Goal: Find specific page/section: Find specific page/section

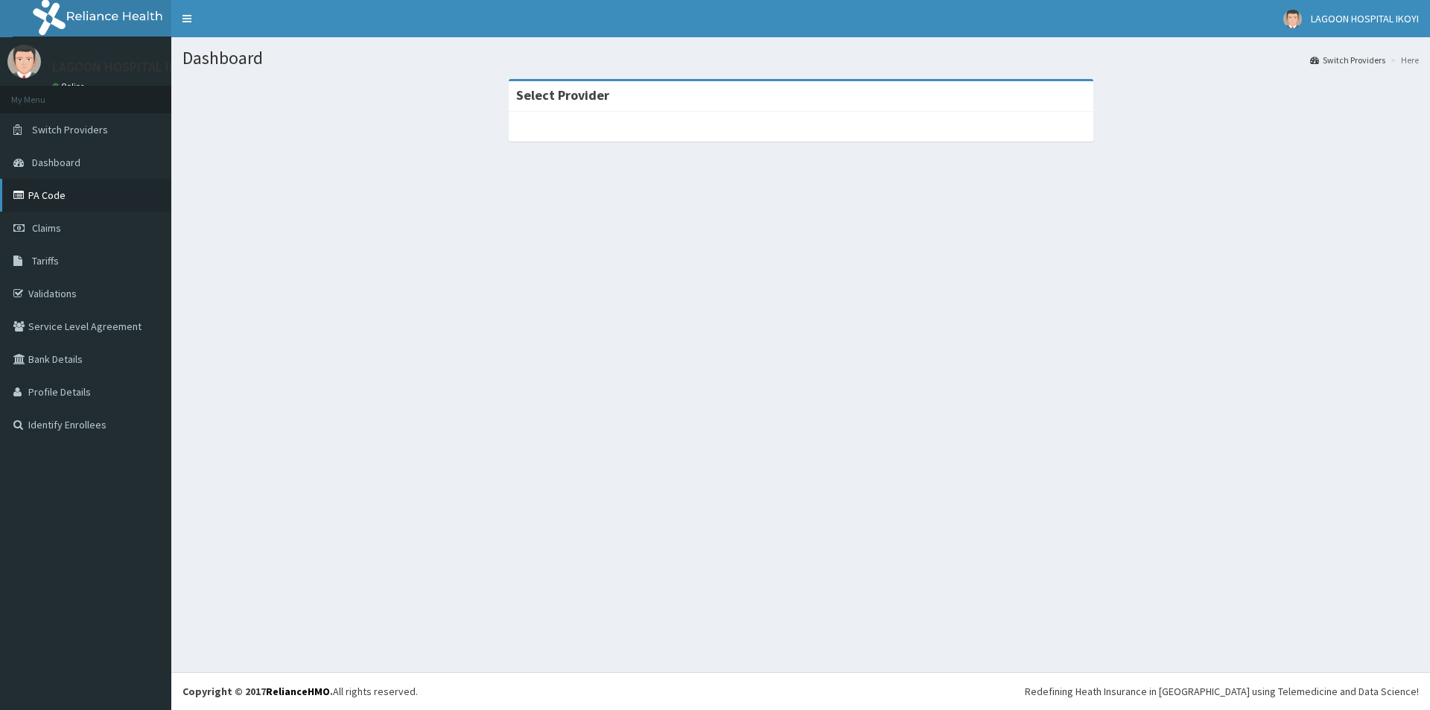
click at [42, 203] on link "PA Code" at bounding box center [85, 195] width 171 height 33
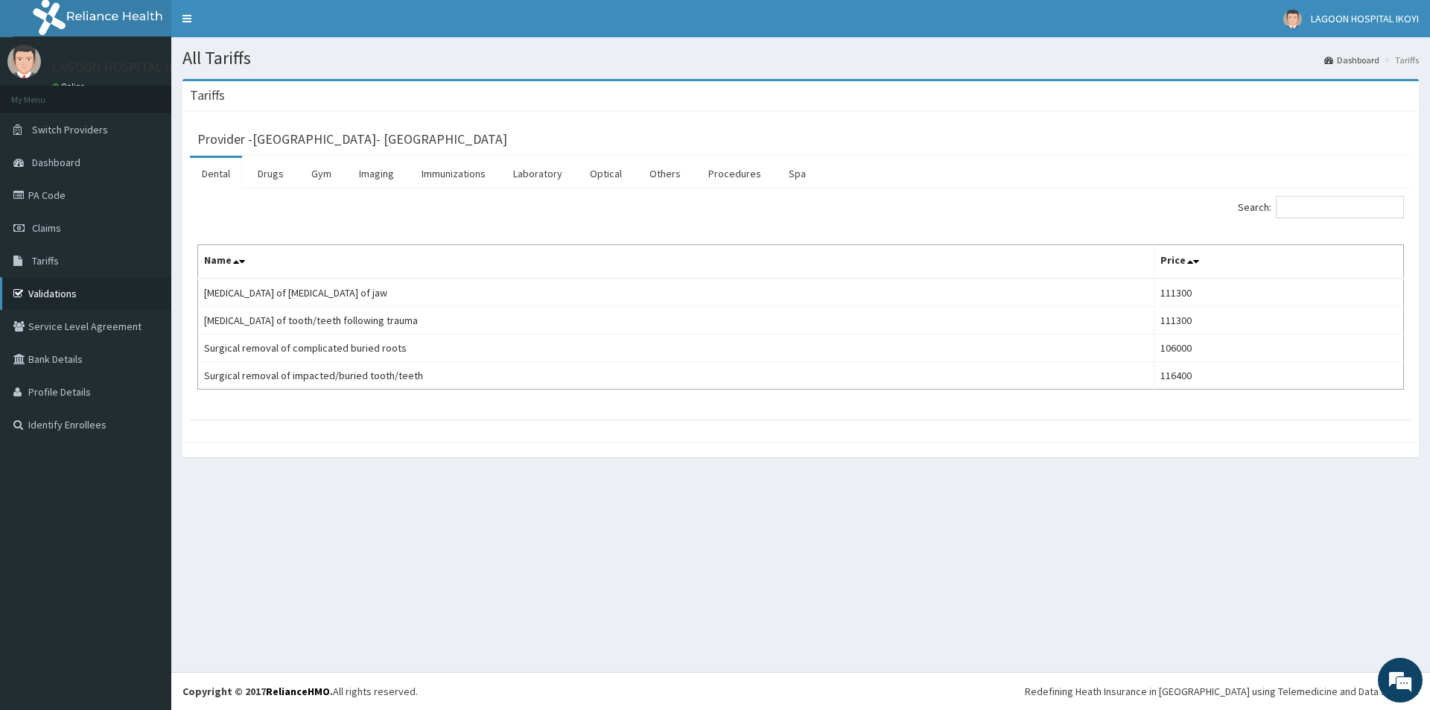
click at [46, 293] on link "Validations" at bounding box center [85, 293] width 171 height 33
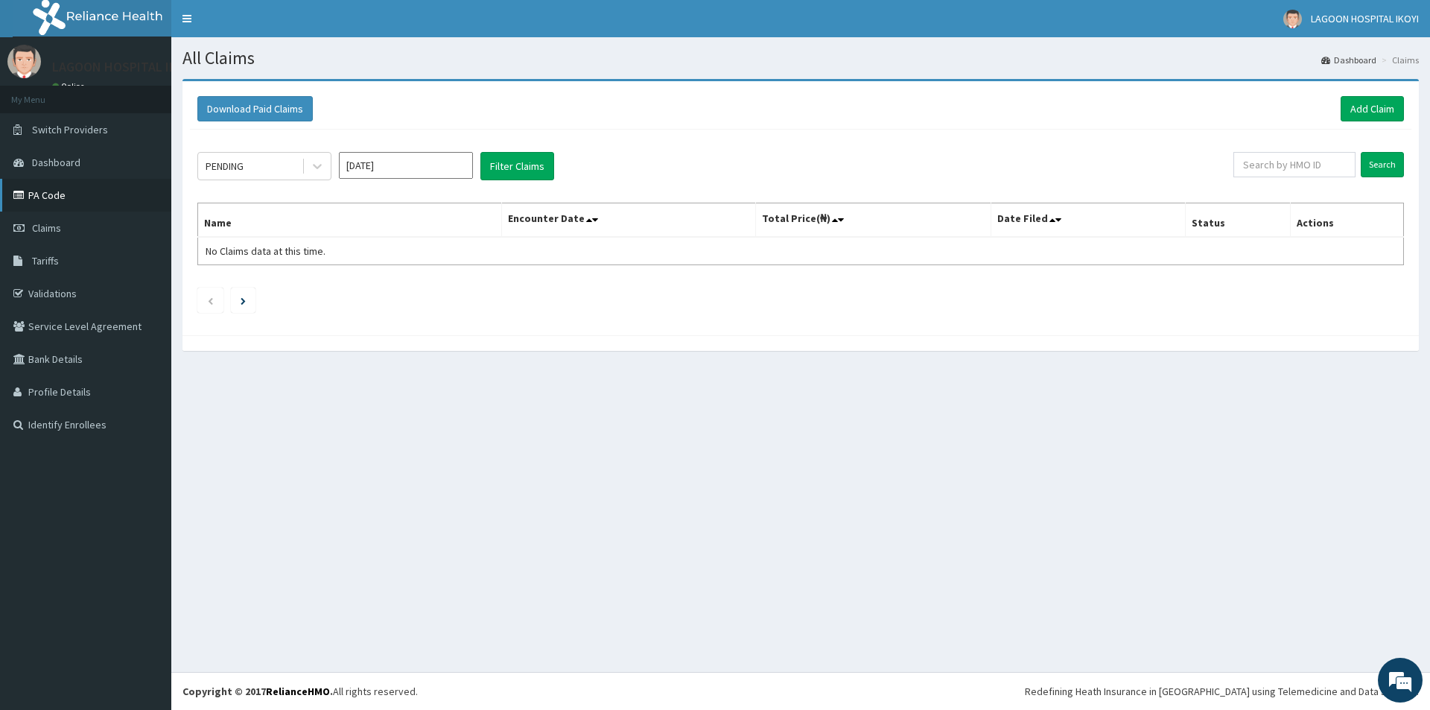
click at [39, 192] on link "PA Code" at bounding box center [85, 195] width 171 height 33
click at [43, 194] on link "PA Code" at bounding box center [85, 195] width 171 height 33
